Goal: Transaction & Acquisition: Purchase product/service

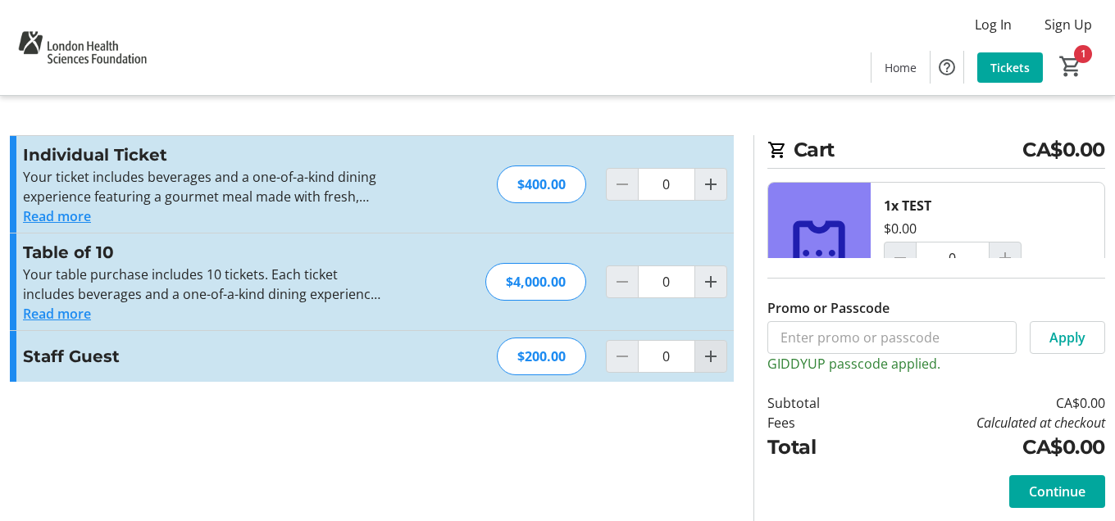
click at [718, 359] on mat-icon "Increment by one" at bounding box center [711, 357] width 20 height 20
type input "1"
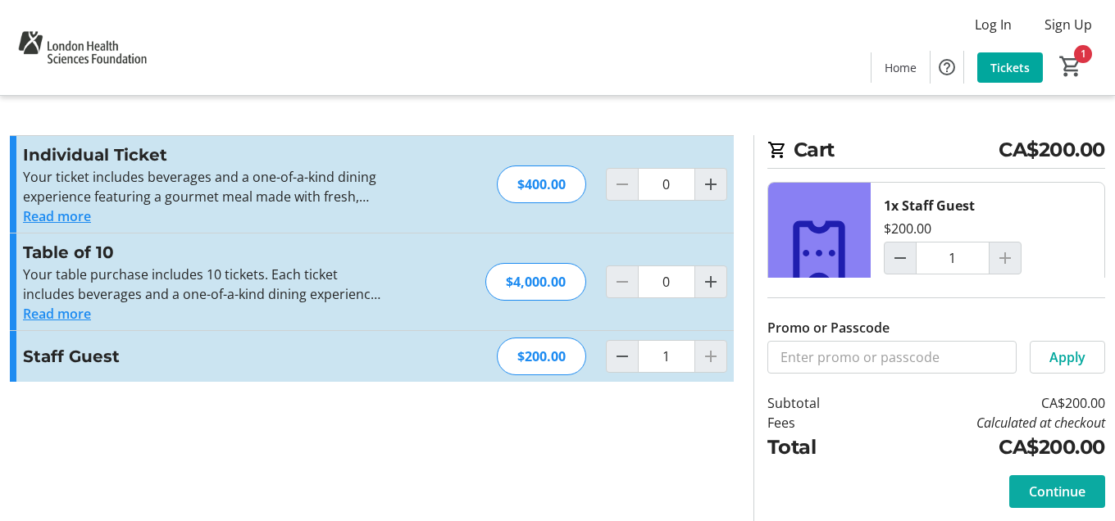
click at [1029, 494] on span "Continue" at bounding box center [1057, 492] width 57 height 20
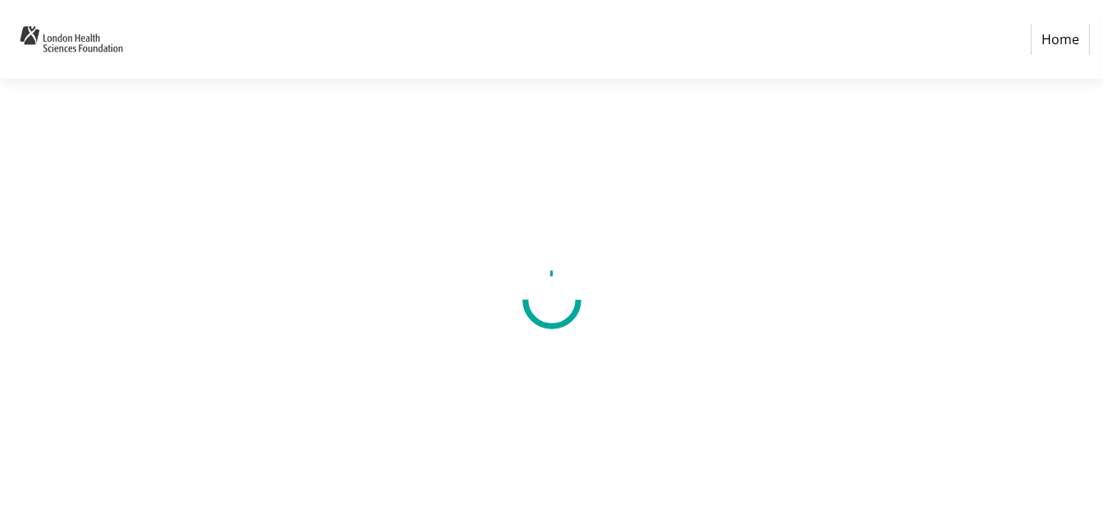
select select "CA"
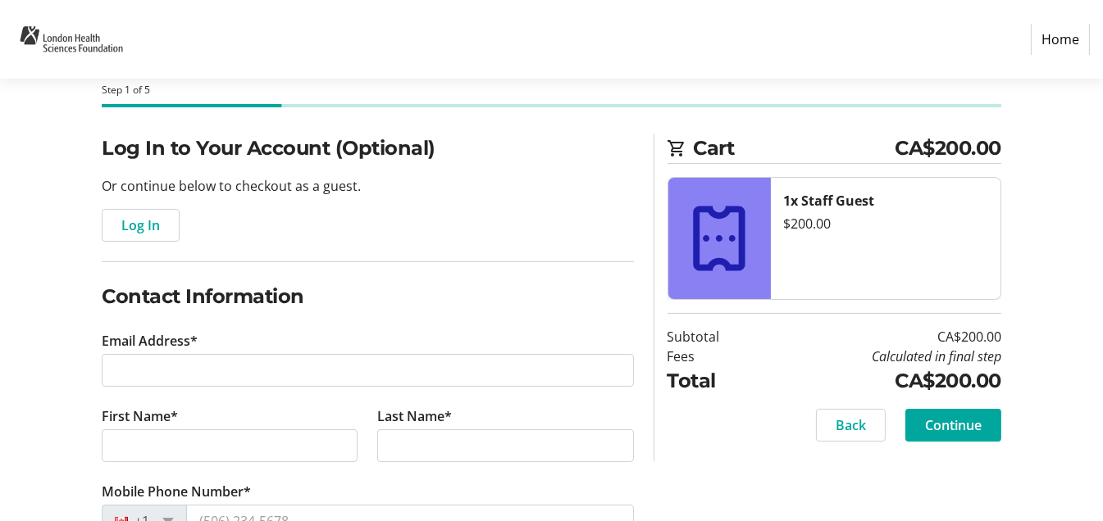
scroll to position [164, 0]
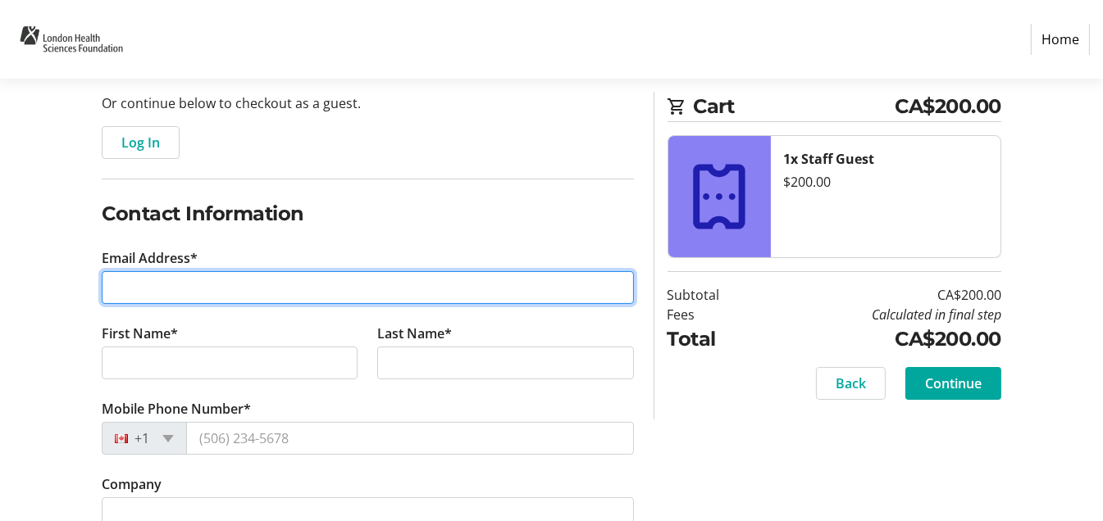
click at [257, 296] on input "Email Address*" at bounding box center [368, 287] width 532 height 33
type input "j"
type input "[EMAIL_ADDRESS][DOMAIN_NAME]"
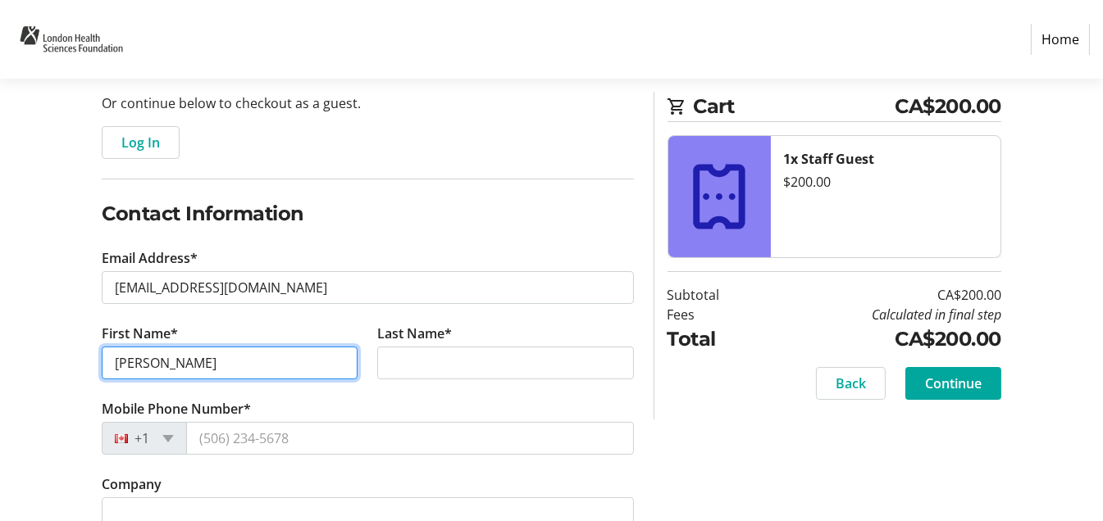
type input "[PERSON_NAME]"
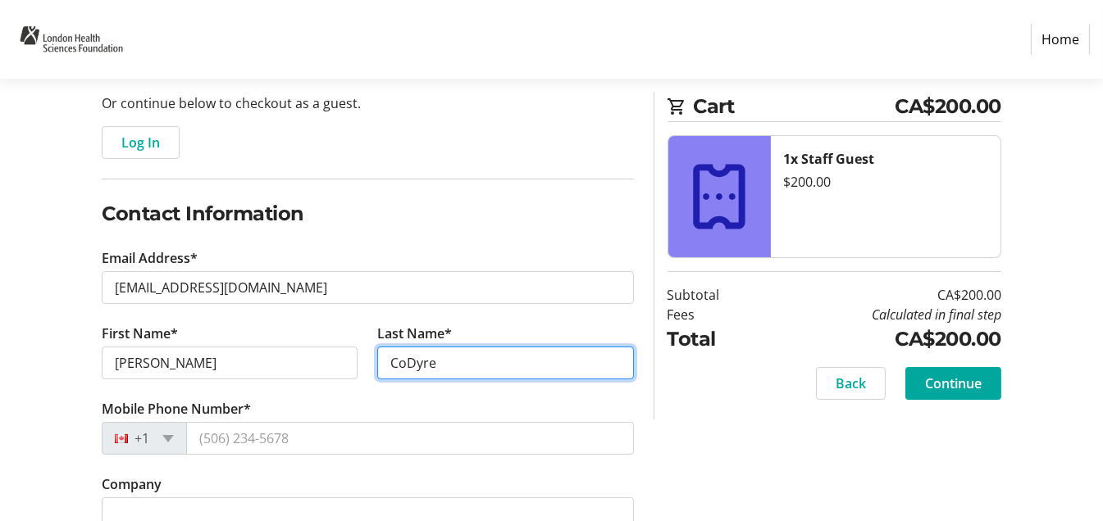
type input "CoDyre"
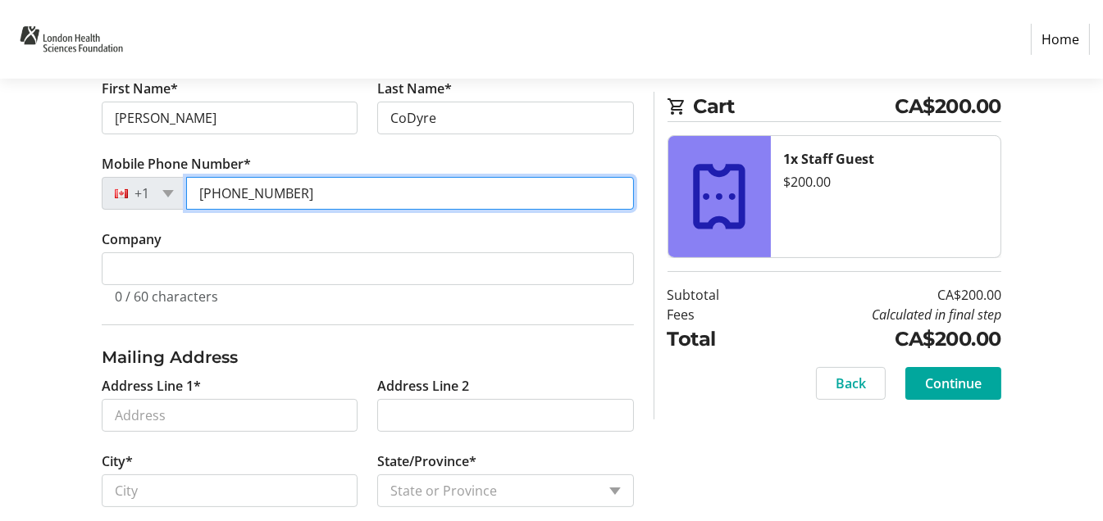
scroll to position [492, 0]
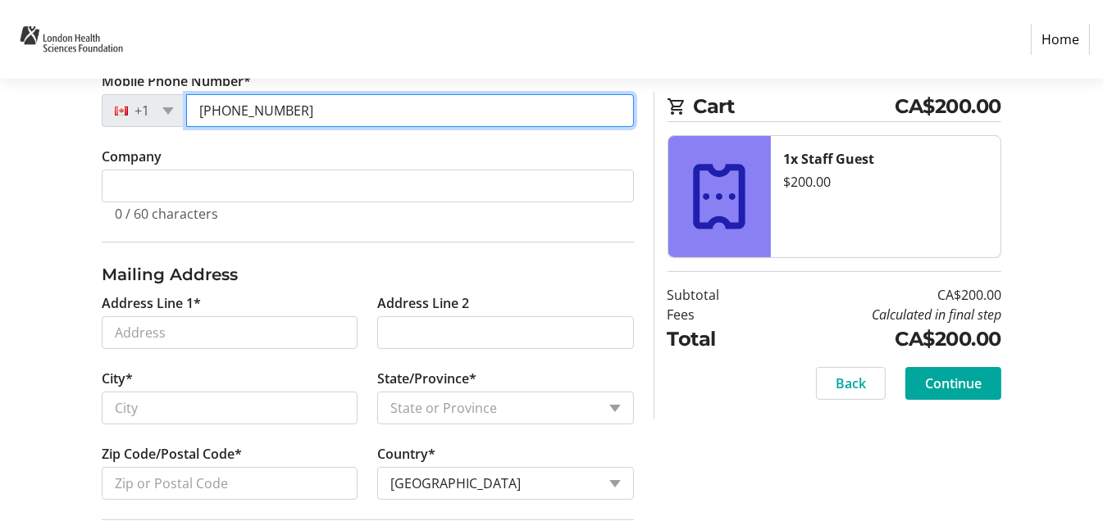
type input "[PHONE_NUMBER]"
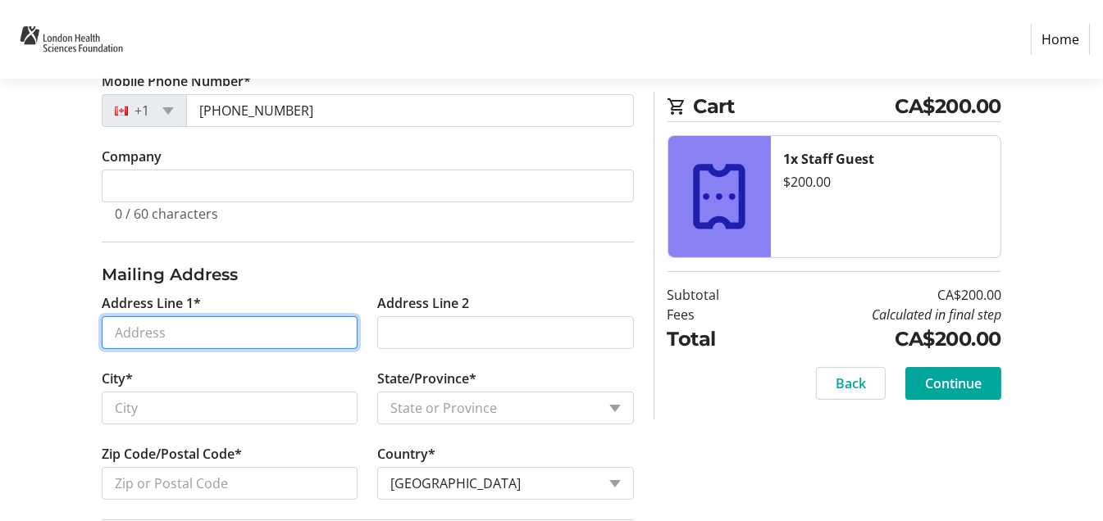
click at [254, 332] on input "Address Line 1*" at bounding box center [230, 332] width 256 height 33
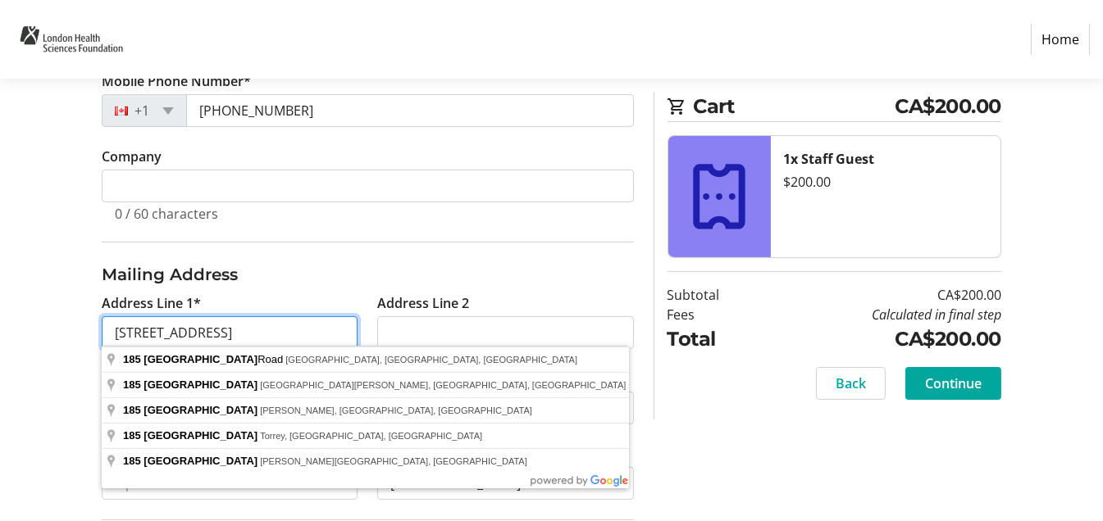
type input "[STREET_ADDRESS]"
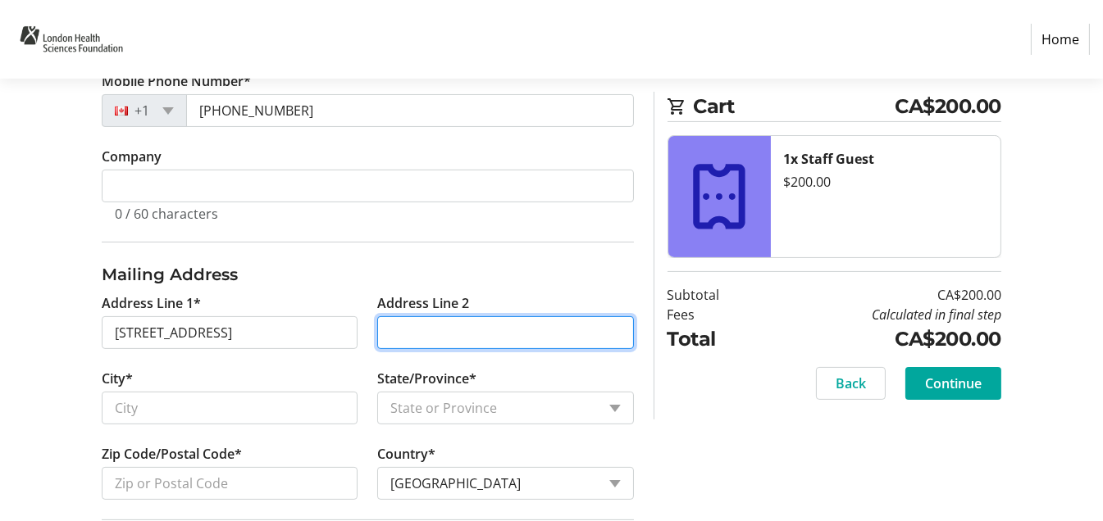
type input "L"
type input "Unit 8"
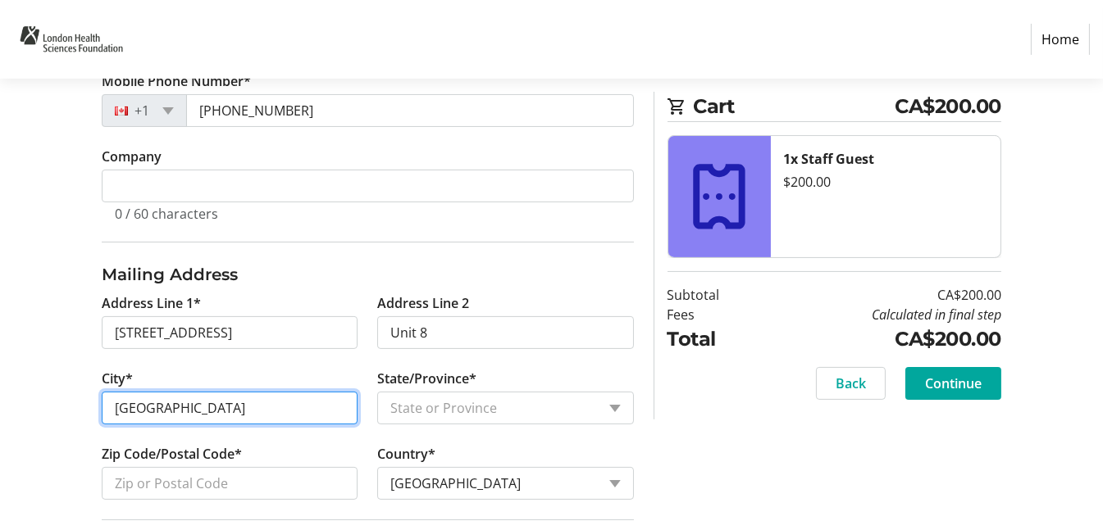
type input "[GEOGRAPHIC_DATA]"
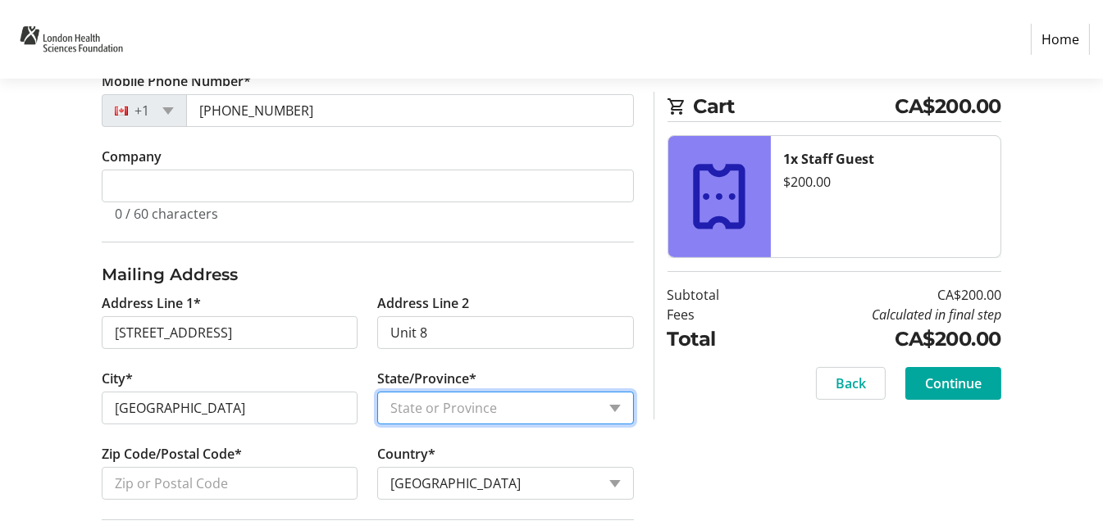
select select "ON"
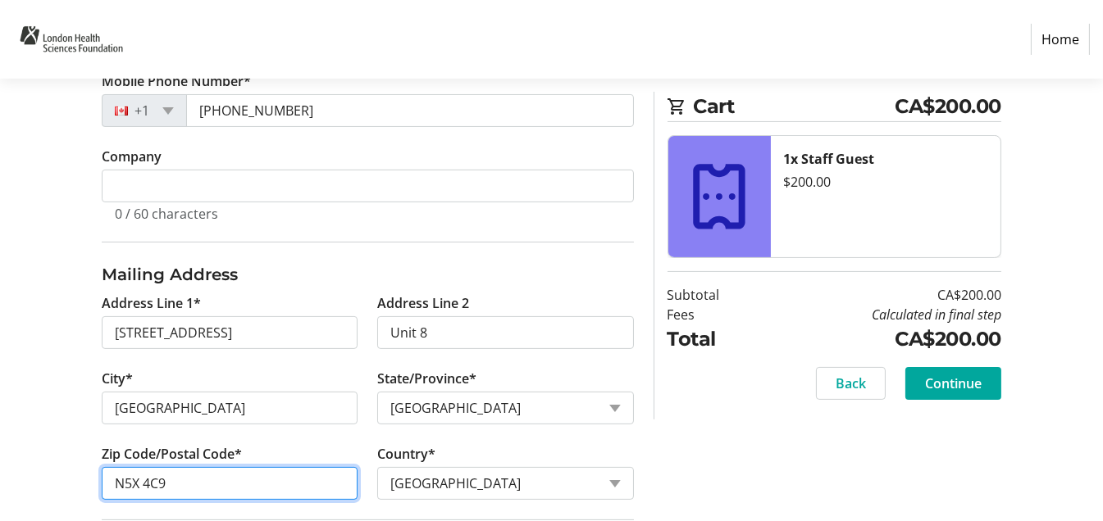
type input "N5X 4C9"
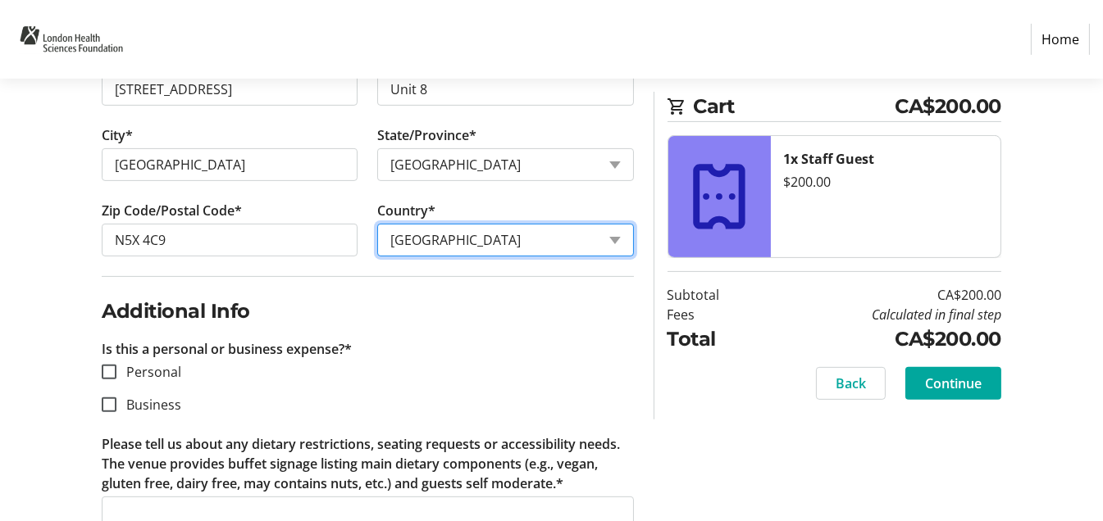
scroll to position [737, 0]
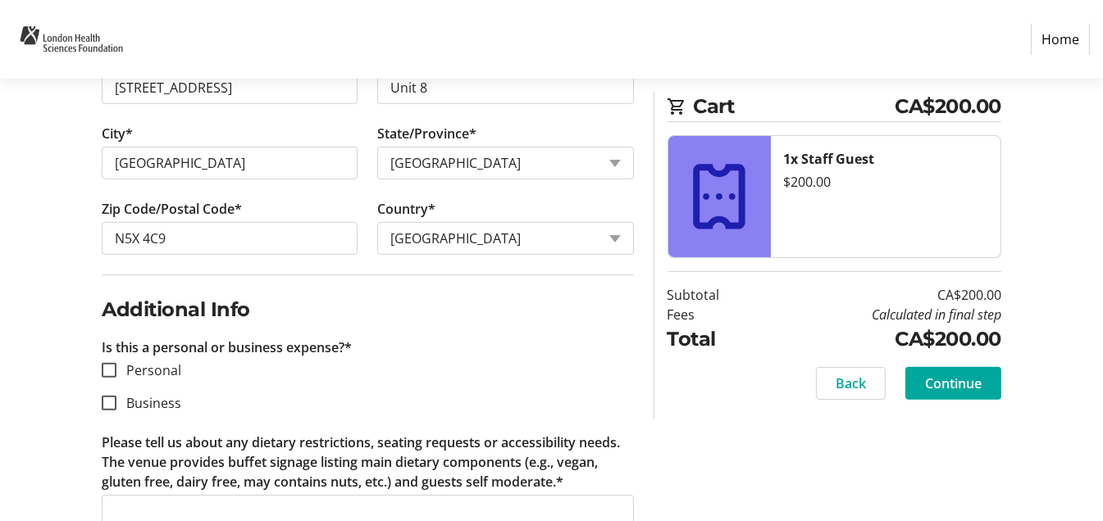
click at [152, 361] on label "Personal" at bounding box center [148, 371] width 65 height 20
click at [116, 363] on input "Personal" at bounding box center [109, 370] width 15 height 15
checkbox input "true"
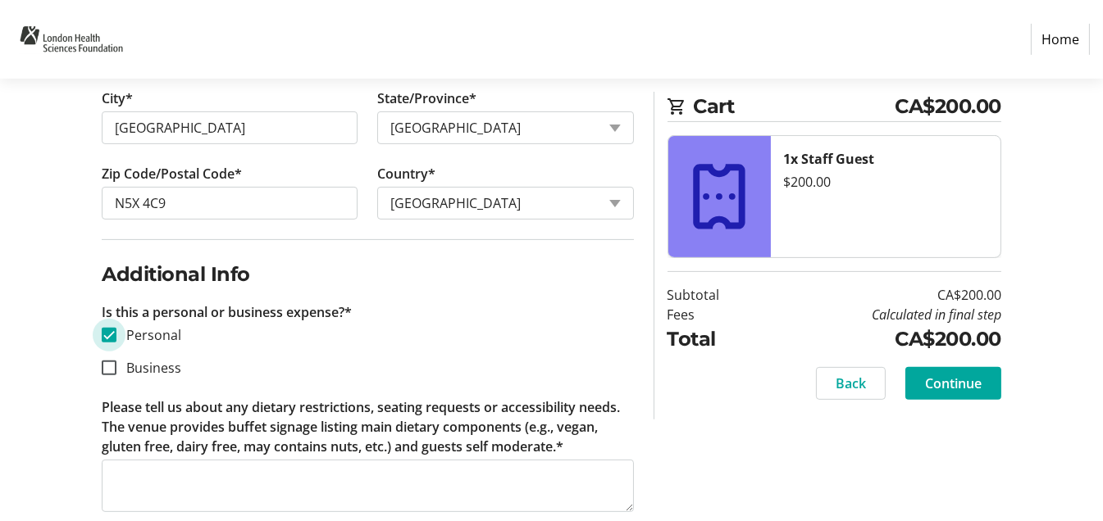
scroll to position [797, 0]
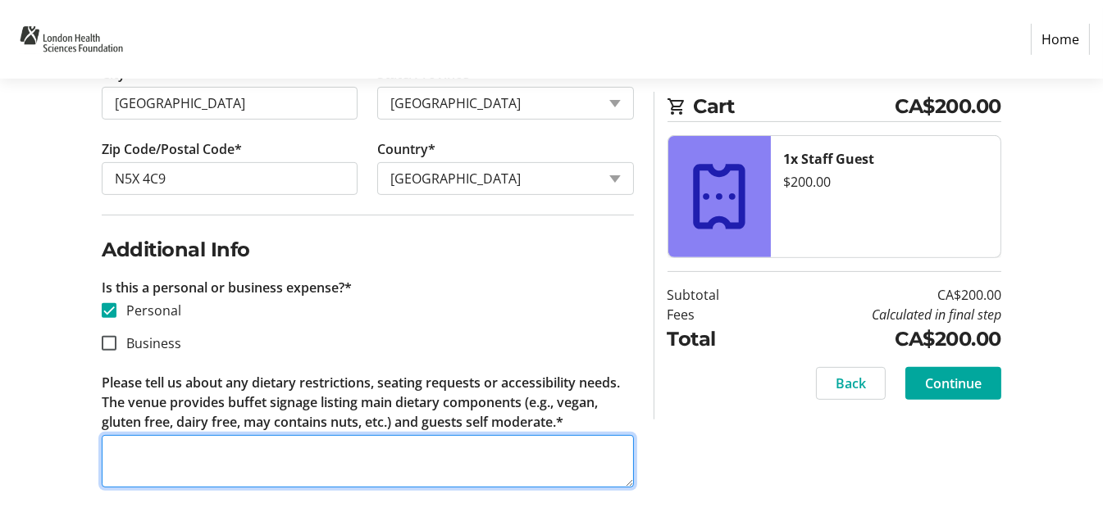
click at [325, 443] on textarea "Please tell us about any dietary restrictions, seating requests or accessibilit…" at bounding box center [368, 461] width 532 height 52
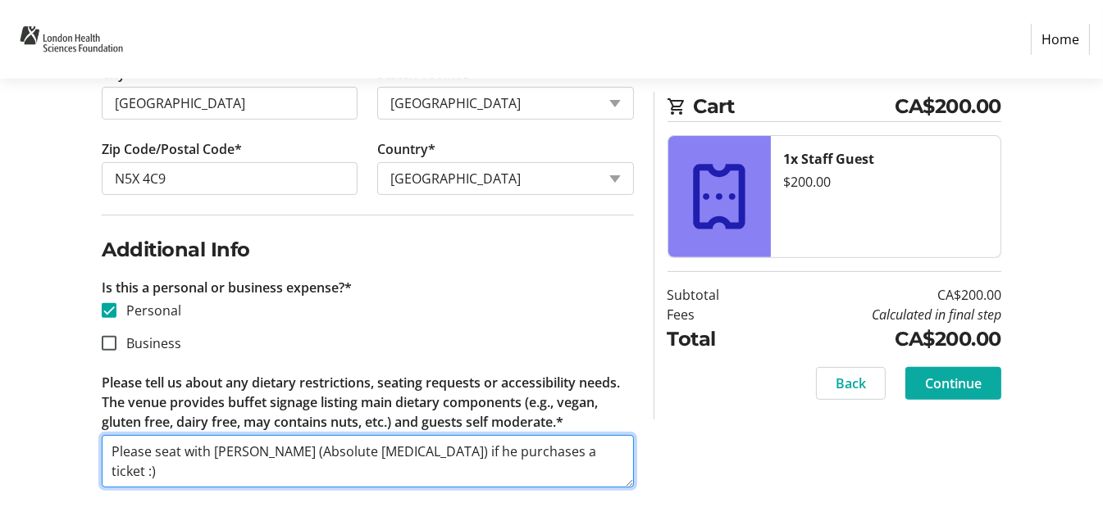
type textarea "Please seat with [PERSON_NAME] (Absolute [MEDICAL_DATA]) if he purchases a tick…"
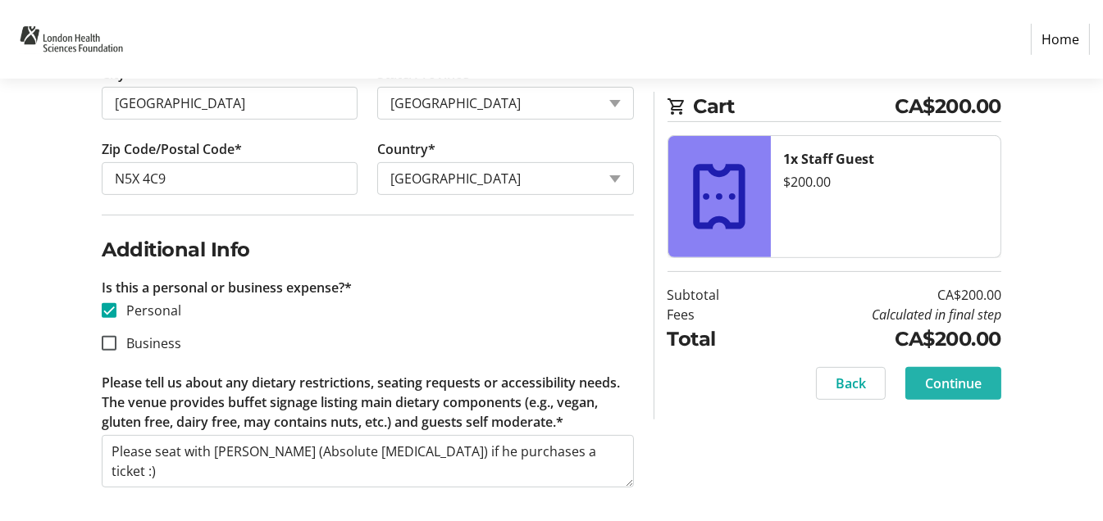
click at [948, 370] on span at bounding box center [953, 383] width 96 height 39
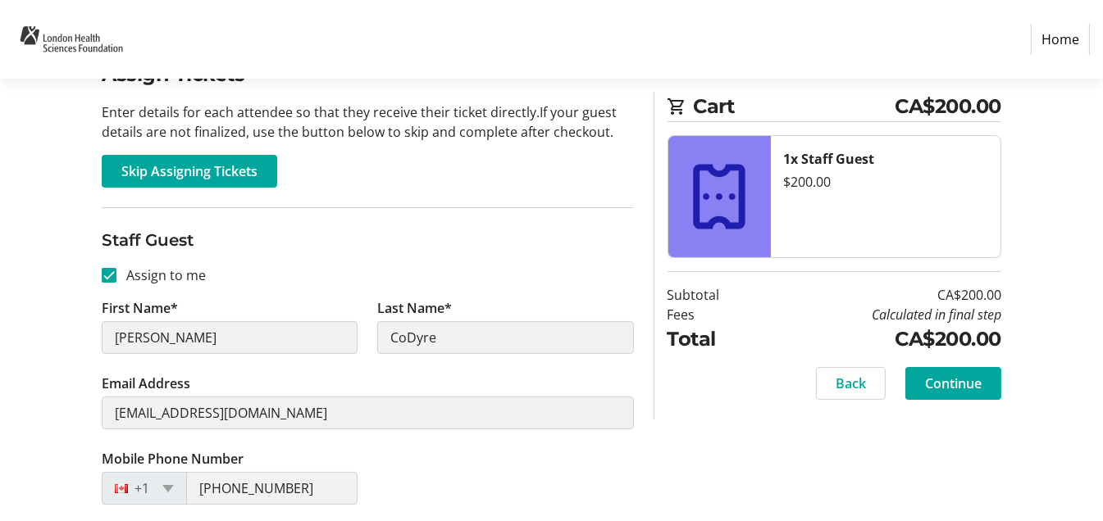
scroll to position [231, 0]
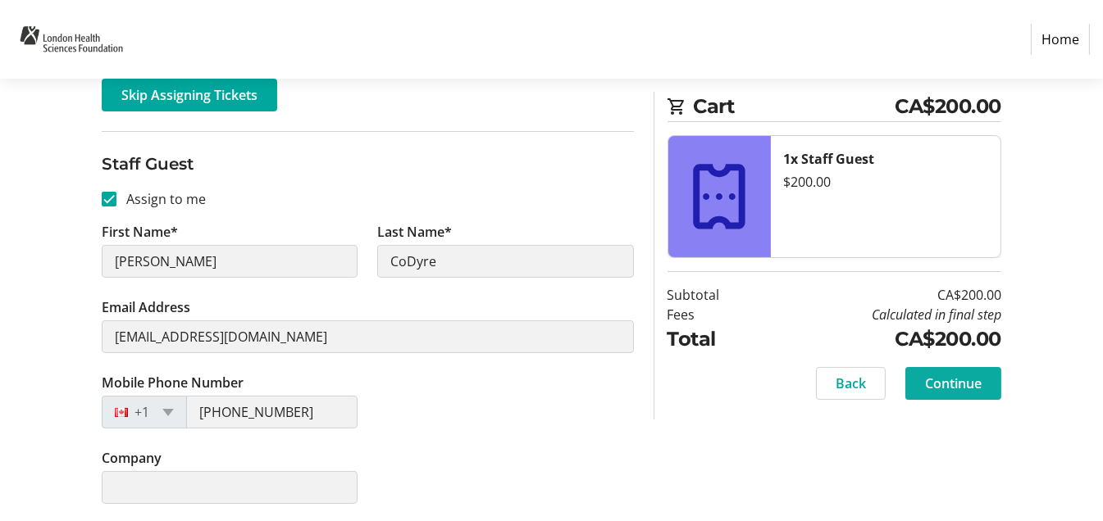
click at [950, 374] on span "Continue" at bounding box center [953, 384] width 57 height 20
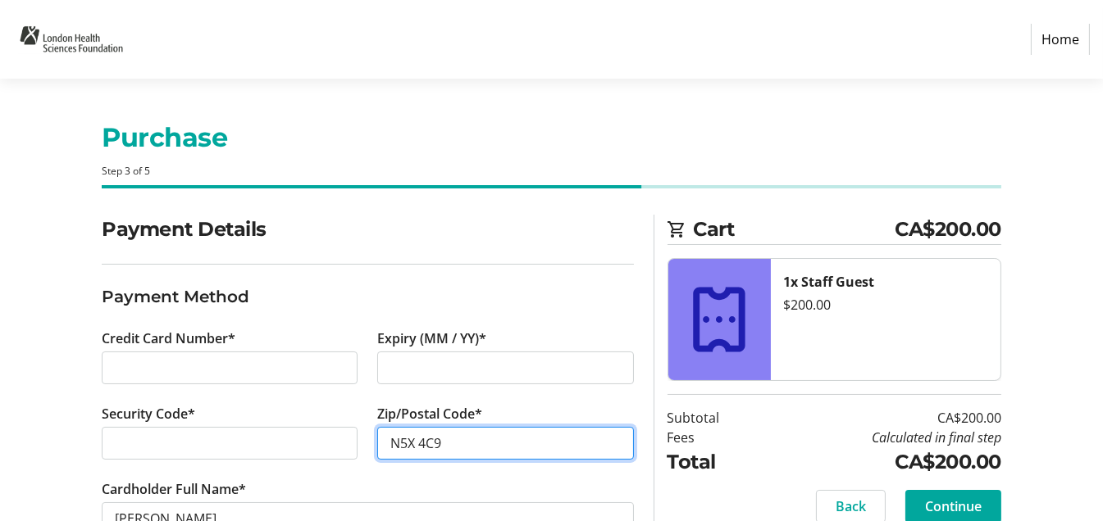
scroll to position [51, 0]
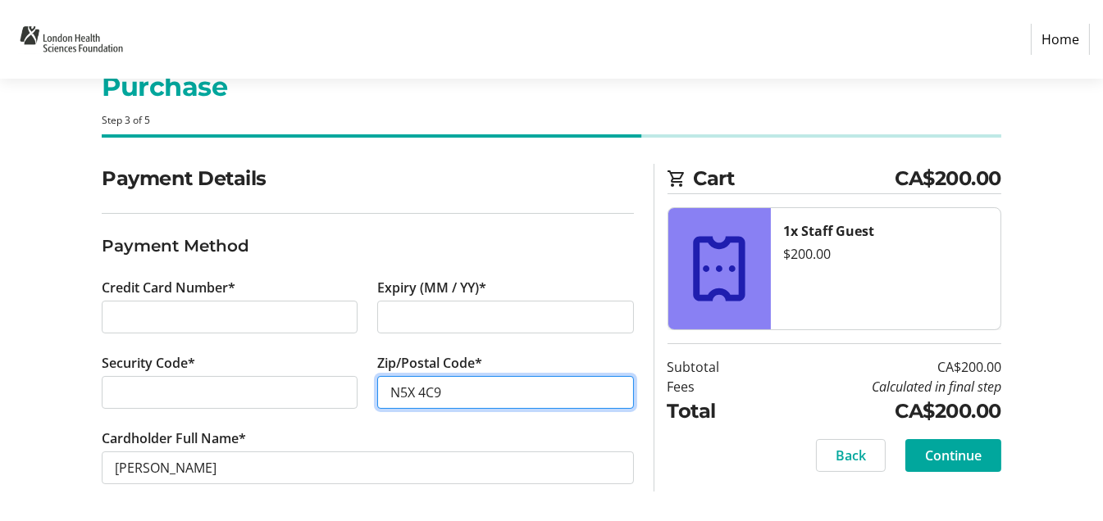
type input "N5X 4C9"
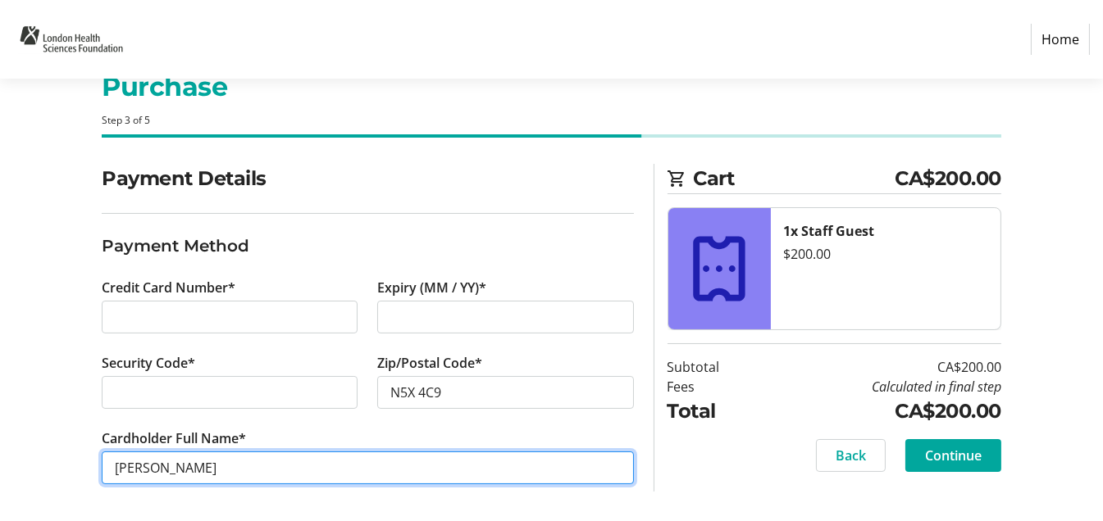
drag, startPoint x: 237, startPoint y: 471, endPoint x: 98, endPoint y: 470, distance: 138.6
click at [98, 470] on div "Cardholder Full Name* [PERSON_NAME]" at bounding box center [368, 466] width 552 height 75
type input "[PERSON_NAME]"
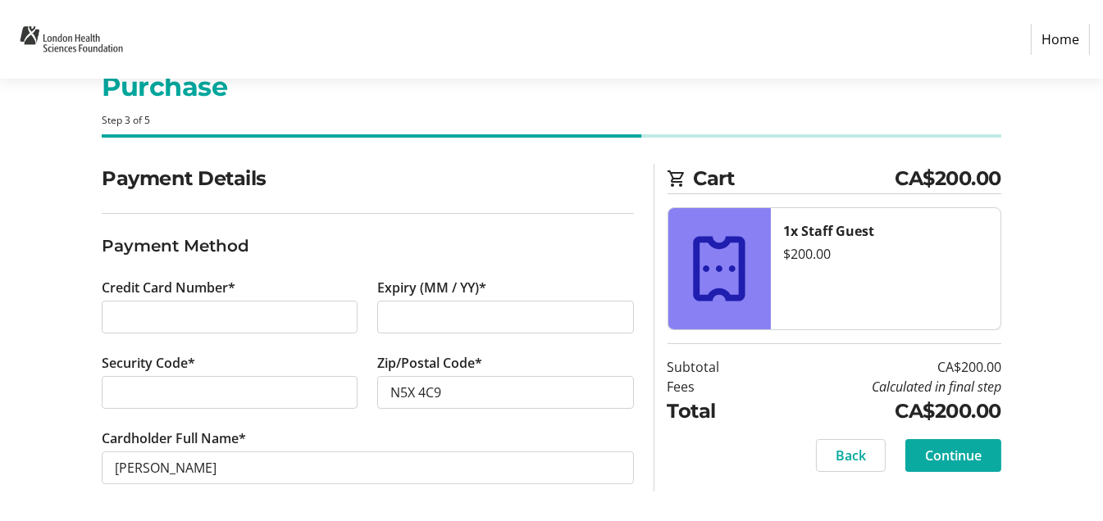
click at [942, 462] on span "Continue" at bounding box center [953, 456] width 57 height 20
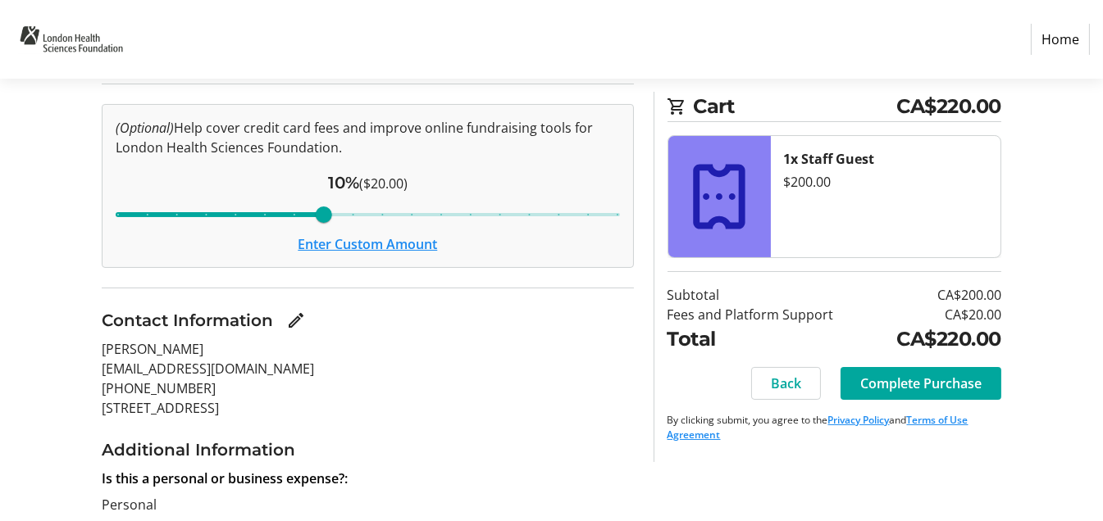
scroll to position [30, 0]
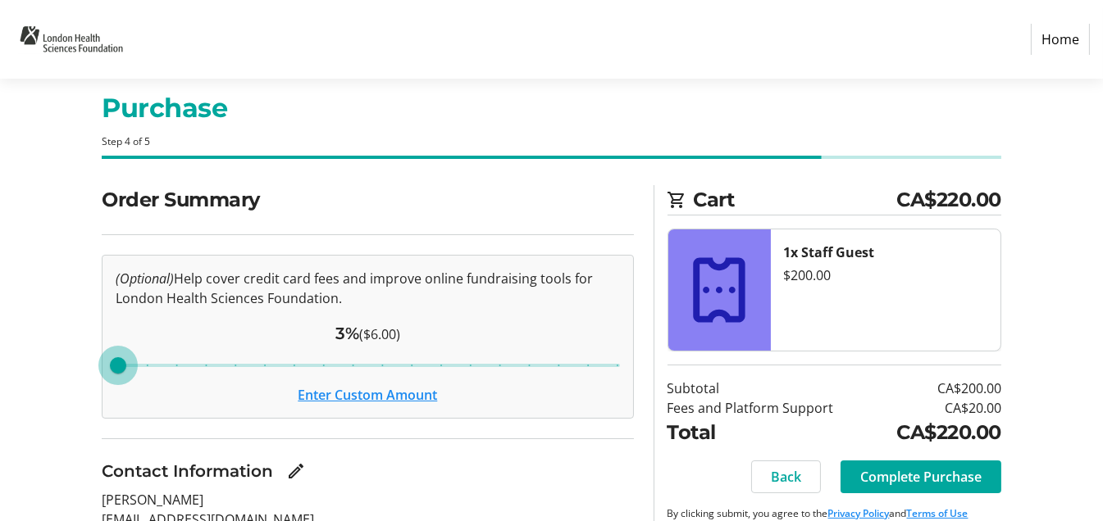
drag, startPoint x: 318, startPoint y: 366, endPoint x: 0, endPoint y: 367, distance: 318.1
type input "3"
click at [98, 367] on input "Cover fees percentage" at bounding box center [367, 366] width 539 height 36
click at [315, 388] on button "Enter Custom Amount" at bounding box center [367, 395] width 139 height 20
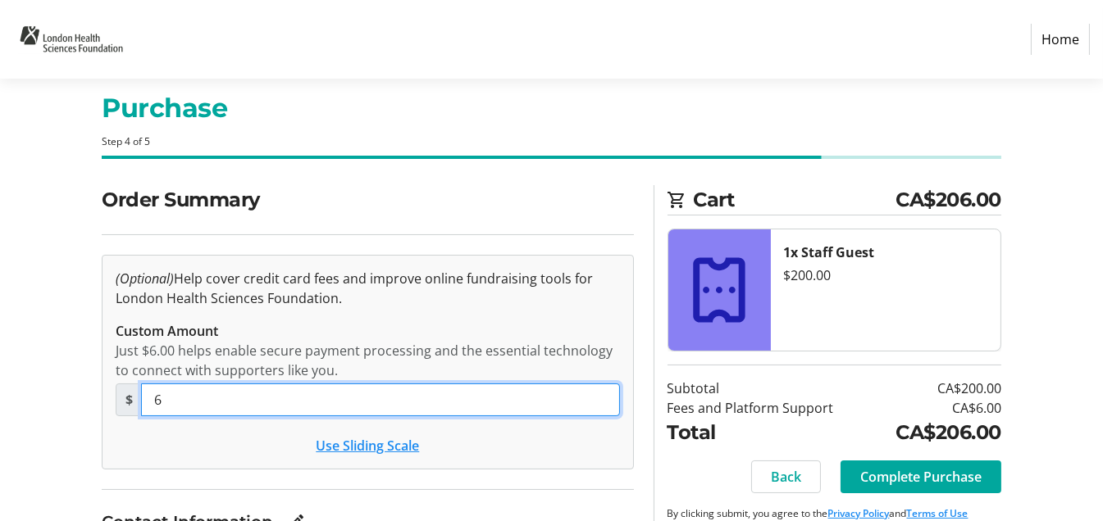
click at [311, 403] on input "6" at bounding box center [380, 400] width 479 height 33
type input "0"
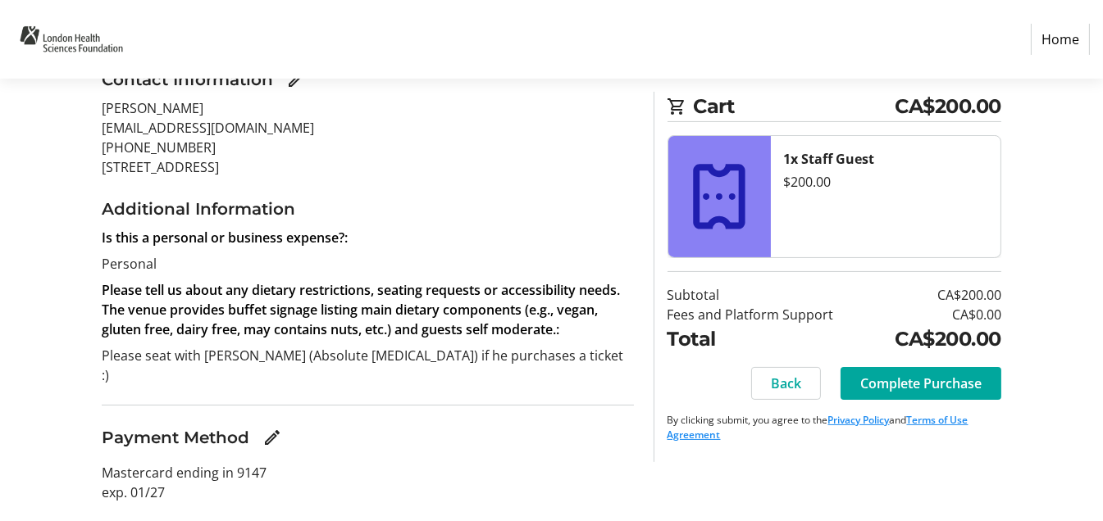
scroll to position [490, 0]
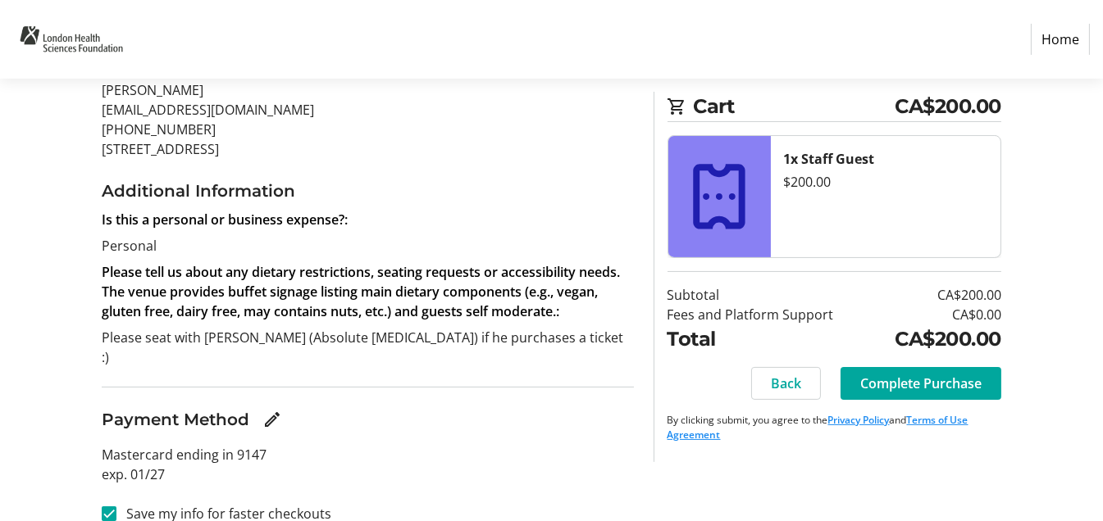
click at [243, 504] on label "Save my info for faster checkouts" at bounding box center [223, 514] width 215 height 20
click at [116, 507] on input "Save my info for faster checkouts" at bounding box center [109, 514] width 15 height 15
checkbox input "false"
click at [888, 379] on span "Complete Purchase" at bounding box center [920, 384] width 121 height 20
